Goal: Task Accomplishment & Management: Use online tool/utility

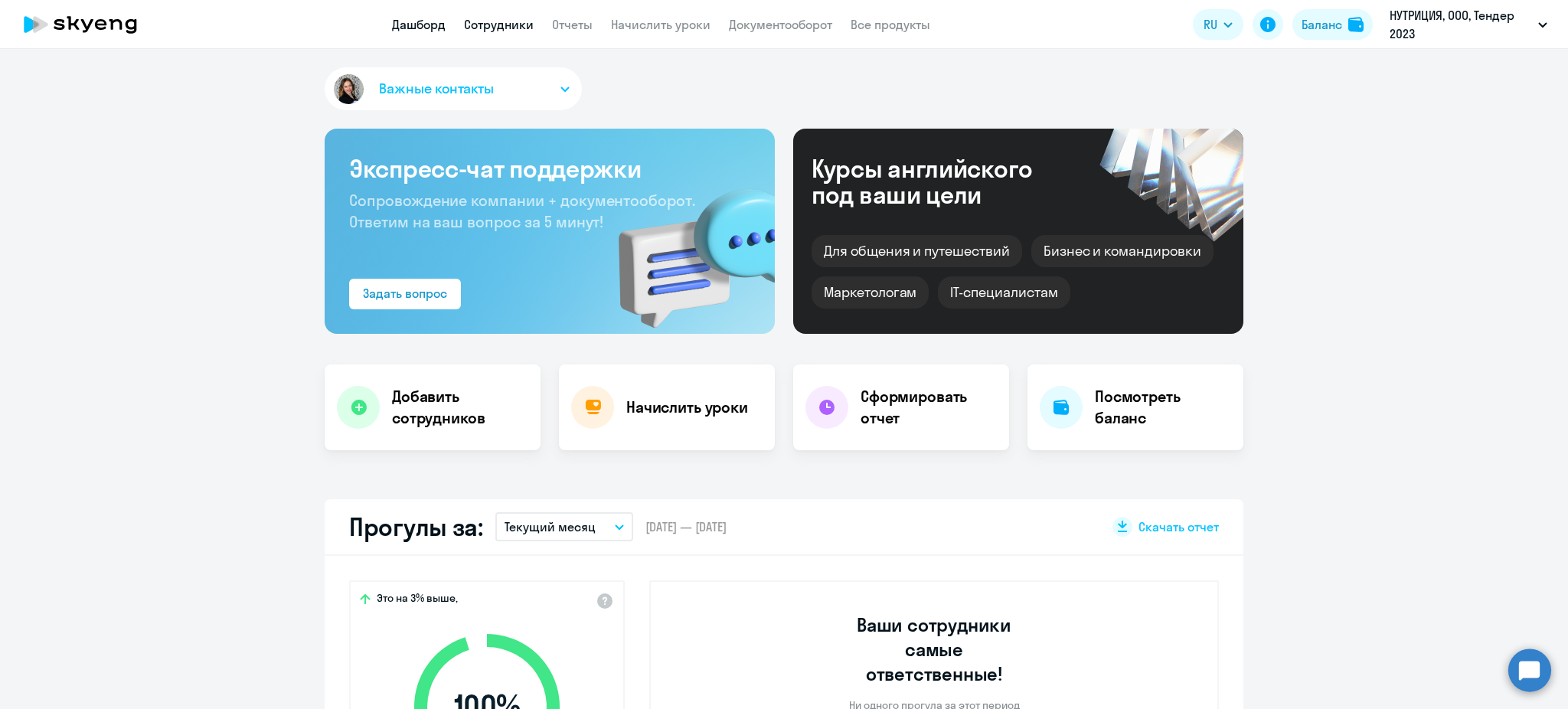
click at [521, 24] on link "Сотрудники" at bounding box center [499, 24] width 69 height 16
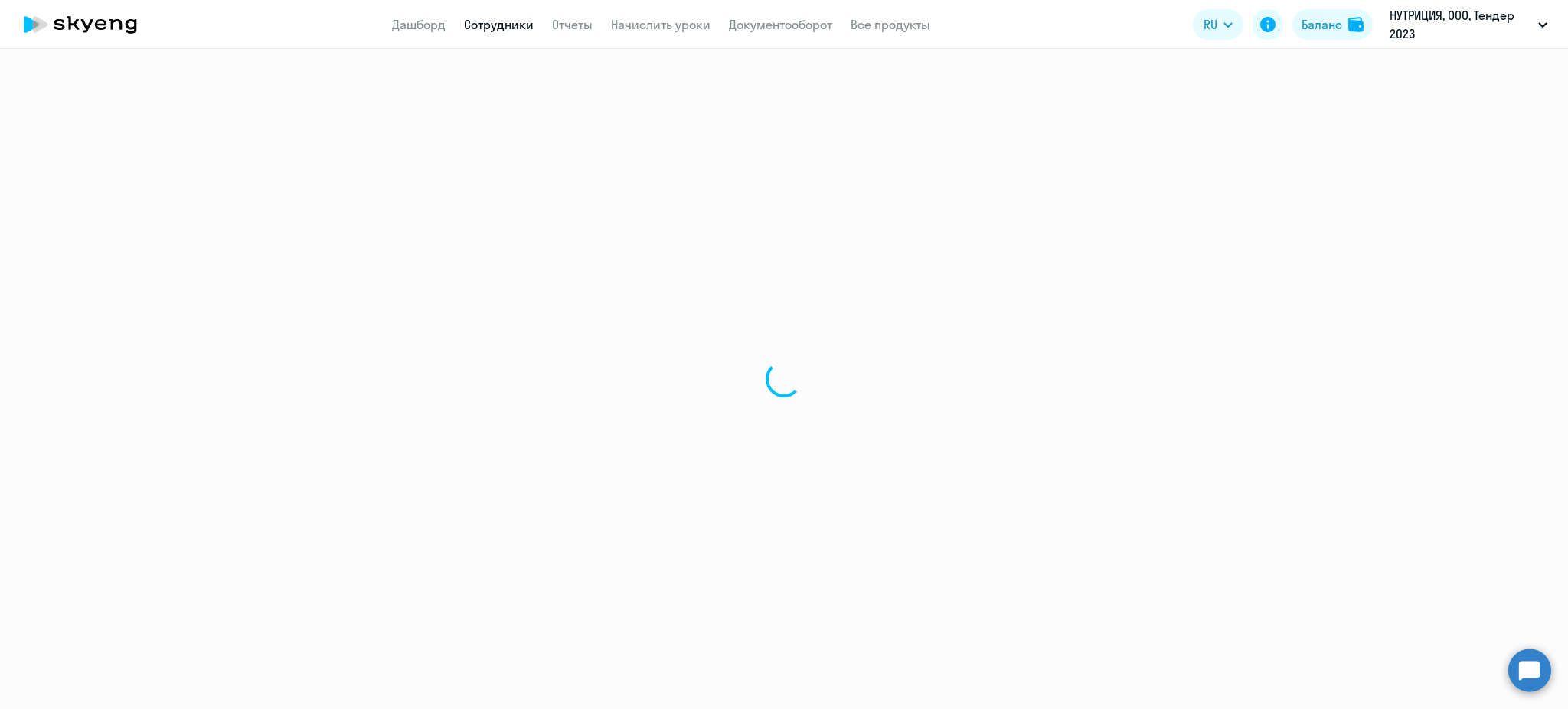
select select "30"
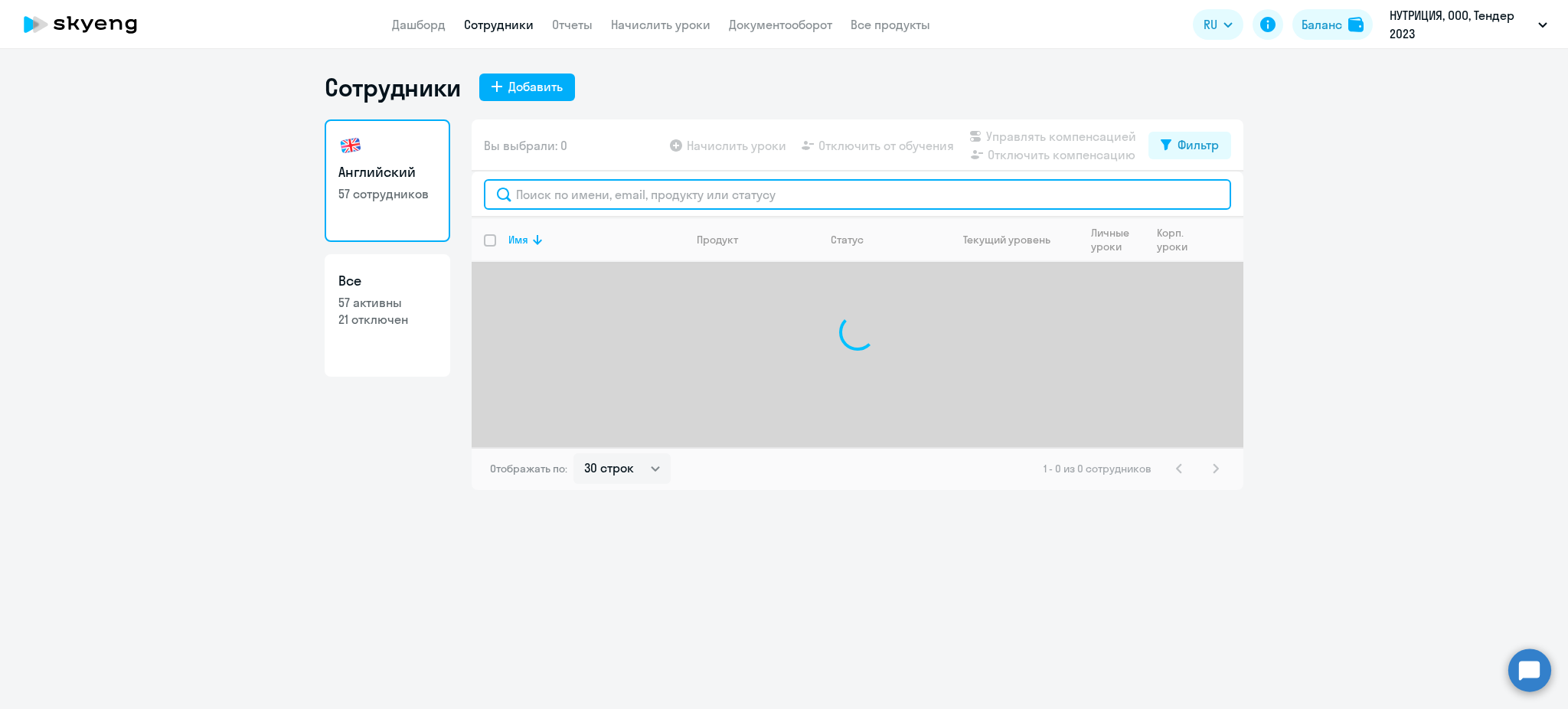
click at [573, 192] on input "text" at bounding box center [857, 194] width 747 height 30
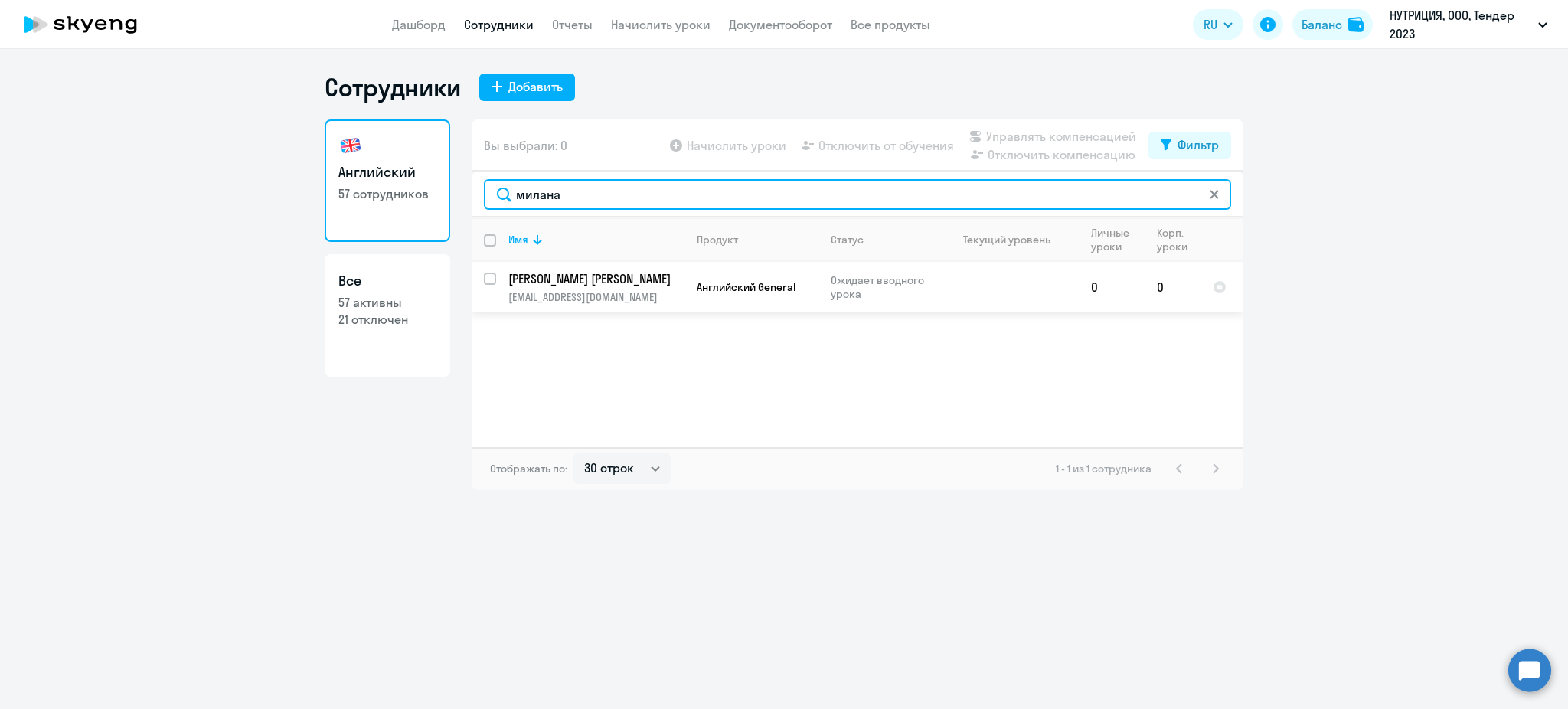
type input "милана"
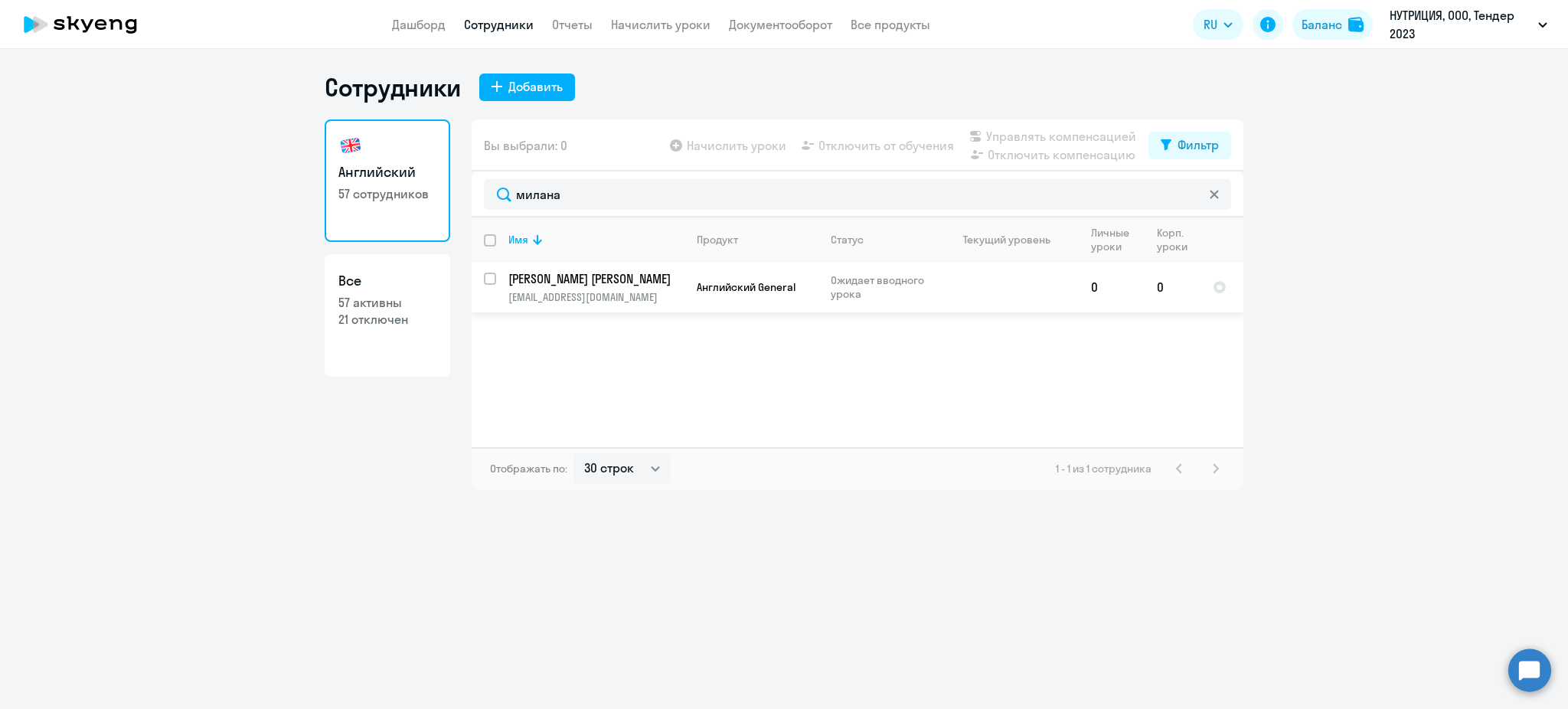
click at [485, 279] on input "select row 42431565" at bounding box center [499, 287] width 30 height 30
checkbox input "true"
click at [758, 143] on span "Начислить уроки" at bounding box center [737, 145] width 100 height 18
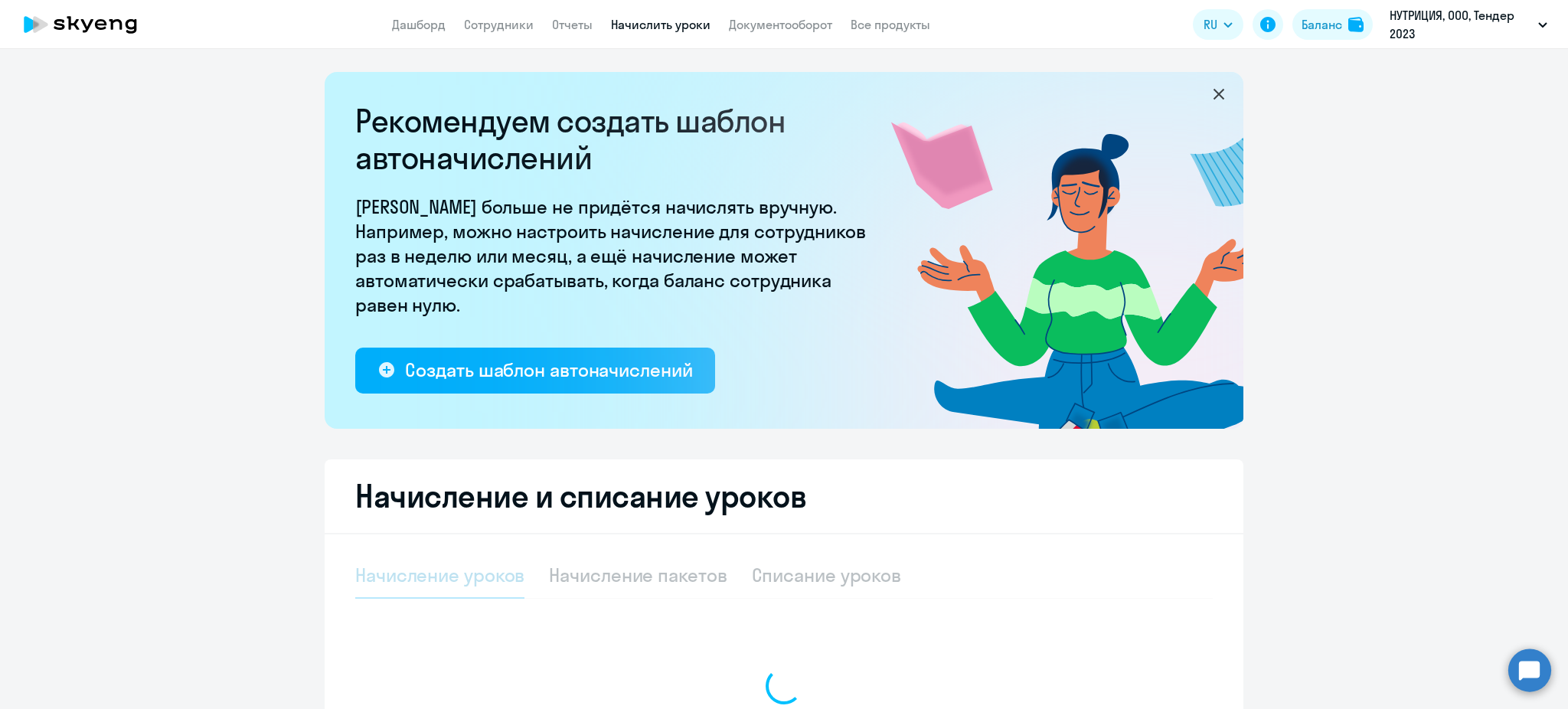
select select "10"
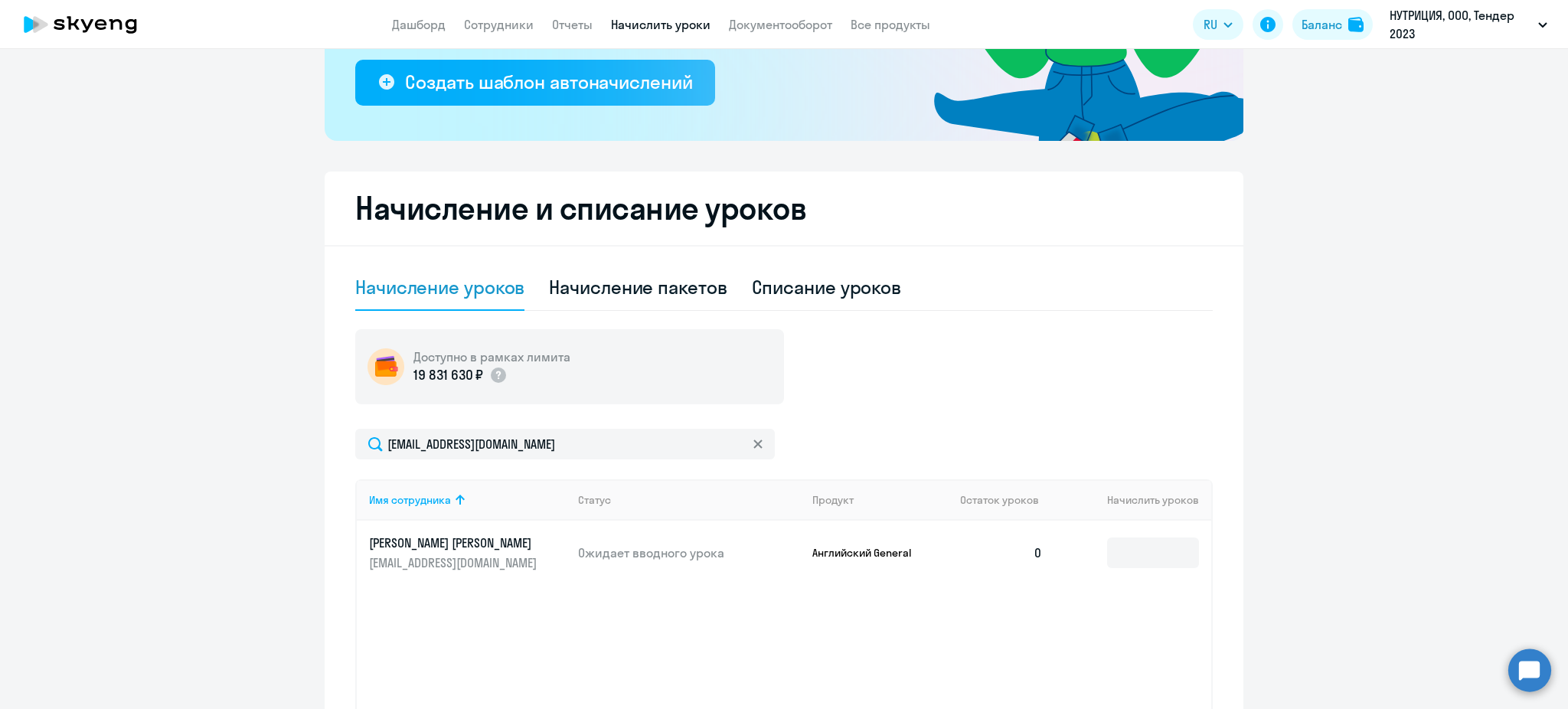
scroll to position [399, 0]
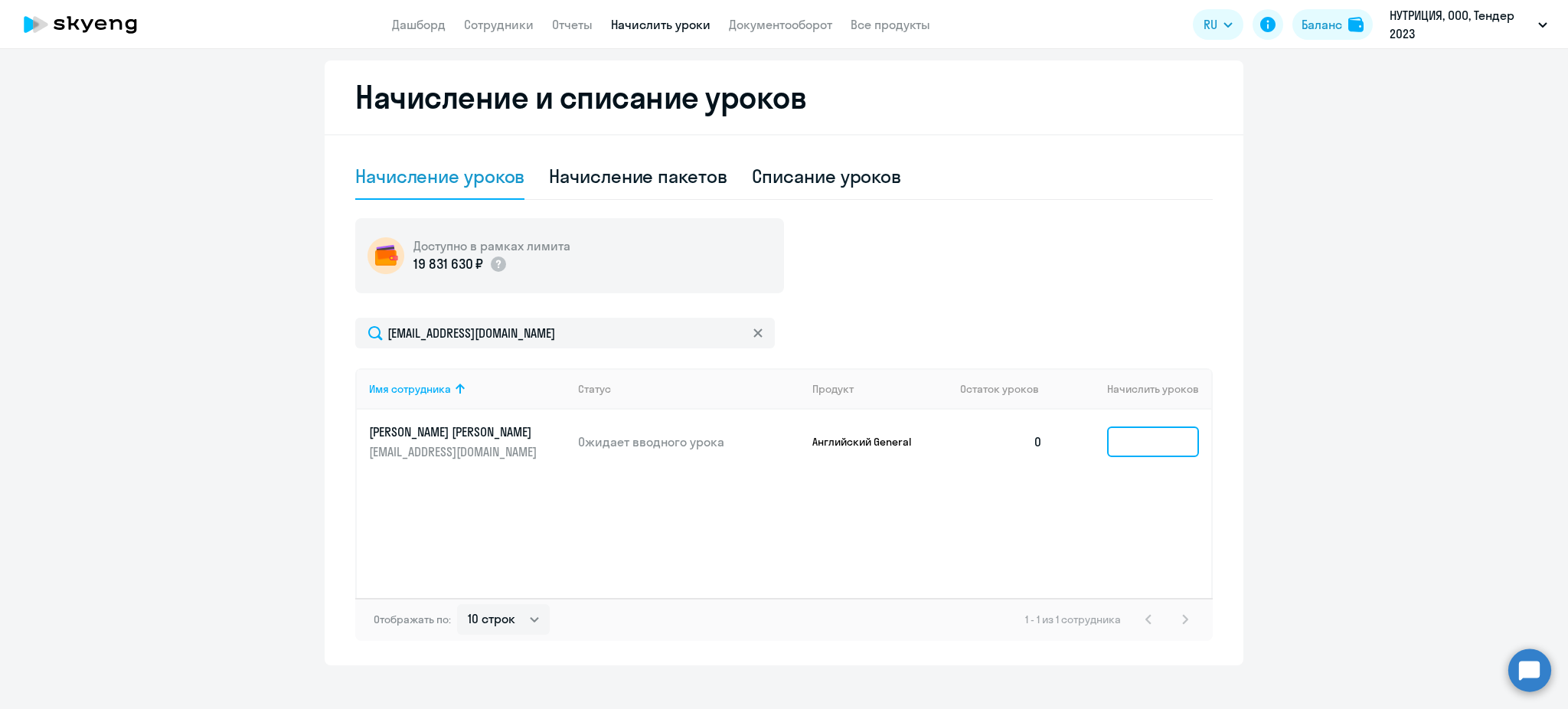
click at [1156, 446] on input at bounding box center [1153, 442] width 92 height 30
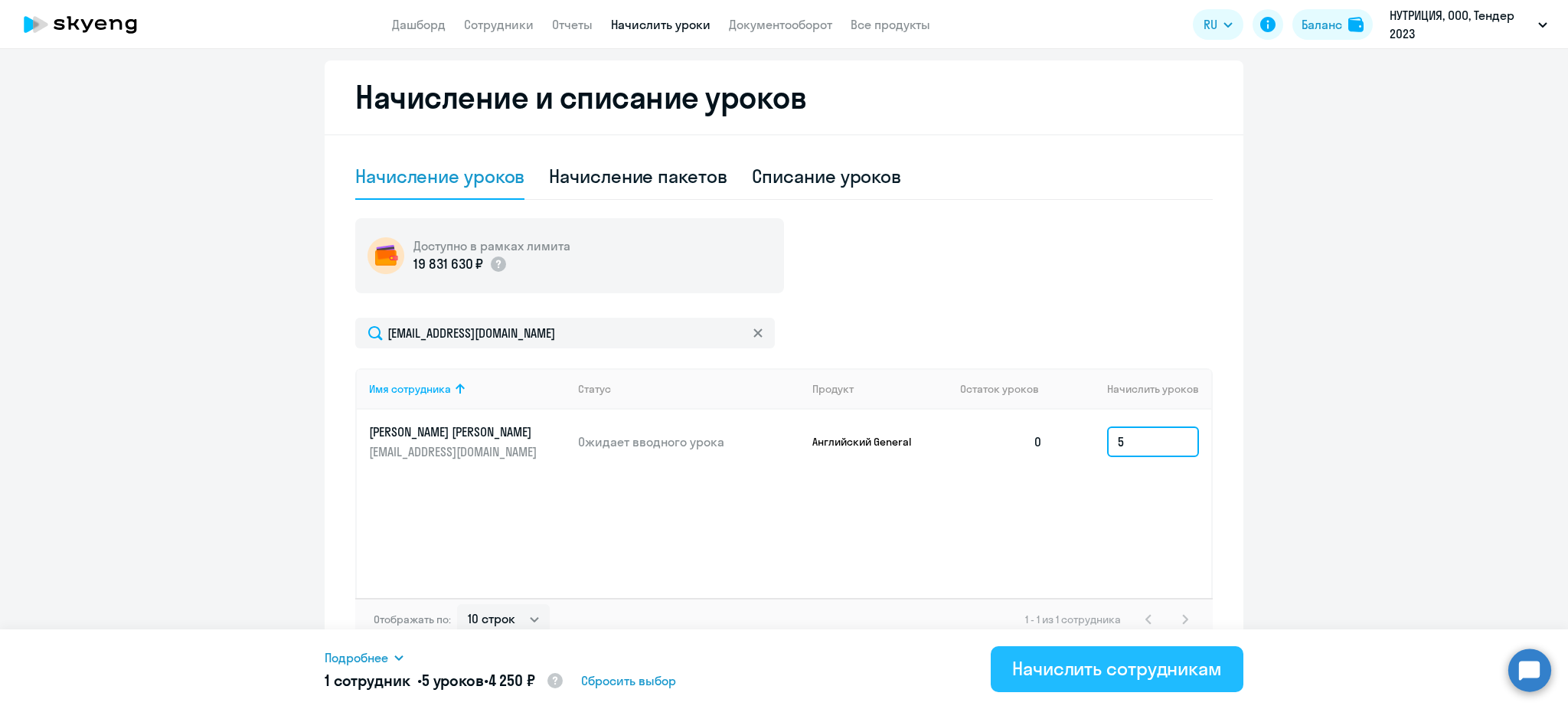
type input "5"
click at [1198, 667] on div "Начислить сотрудникам" at bounding box center [1118, 668] width 210 height 24
